Goal: Information Seeking & Learning: Check status

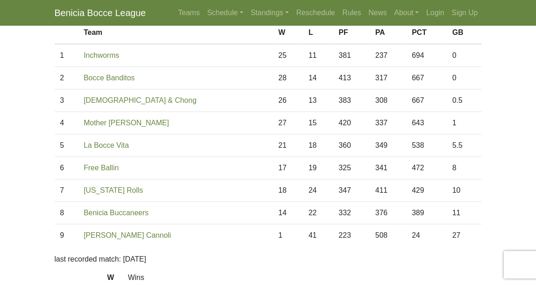
scroll to position [92, 0]
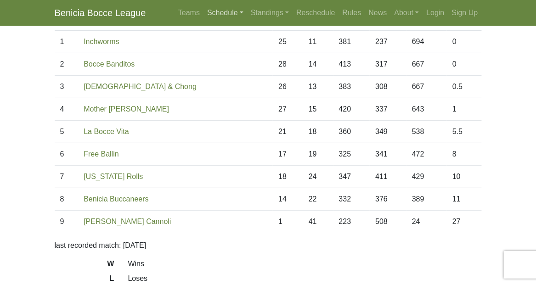
click at [231, 11] on link "Schedule" at bounding box center [225, 13] width 44 height 18
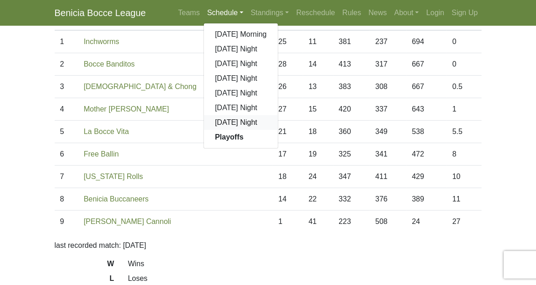
click at [231, 122] on link "[DATE] Night" at bounding box center [241, 122] width 74 height 15
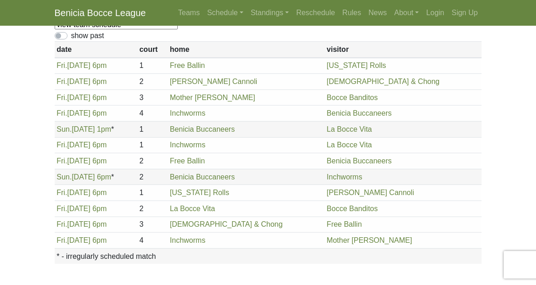
scroll to position [92, 0]
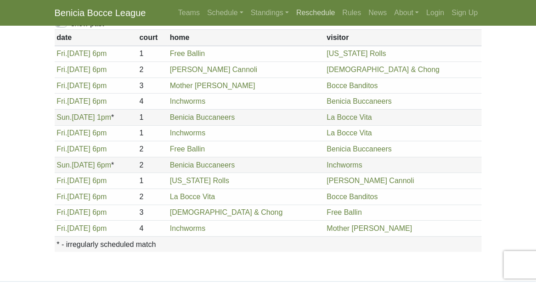
click at [323, 12] on link "Reschedule" at bounding box center [315, 13] width 46 height 18
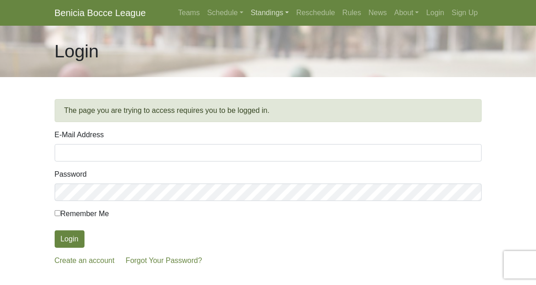
click at [265, 17] on link "Standings" at bounding box center [269, 13] width 45 height 18
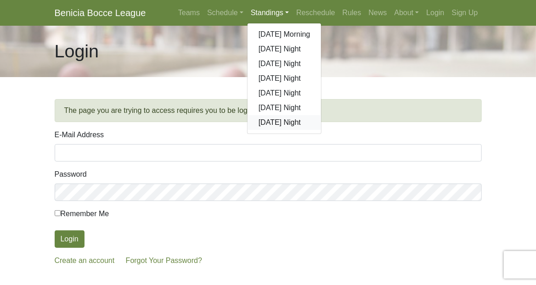
click at [261, 121] on link "[DATE] Night" at bounding box center [284, 122] width 74 height 15
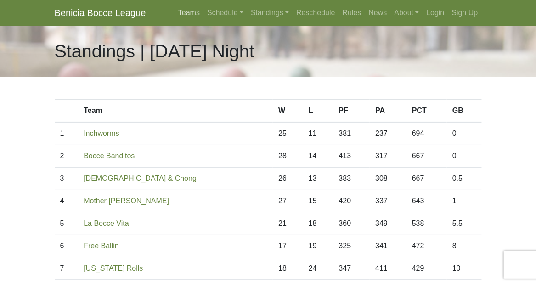
click at [188, 14] on link "Teams" at bounding box center [188, 13] width 29 height 18
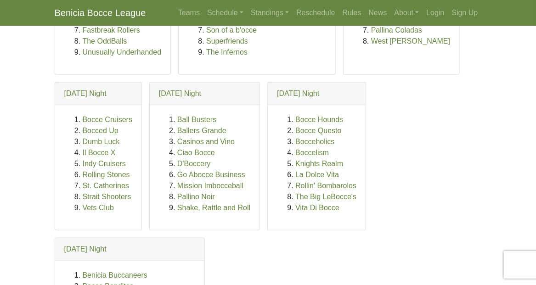
scroll to position [184, 0]
